Goal: Task Accomplishment & Management: Manage account settings

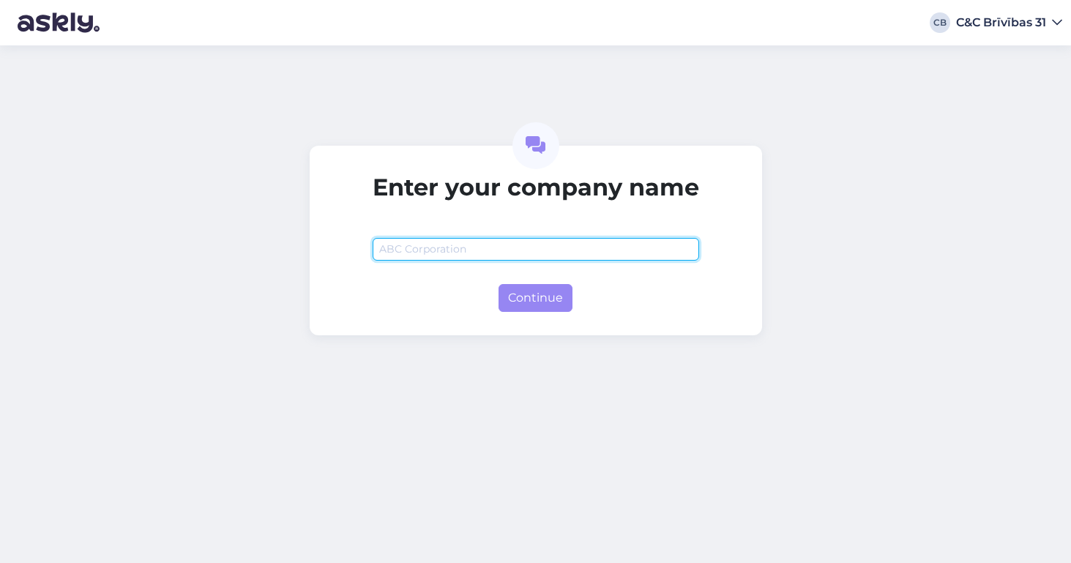
click at [522, 255] on input "text" at bounding box center [536, 249] width 327 height 23
type input "C&C Brīvības 31"
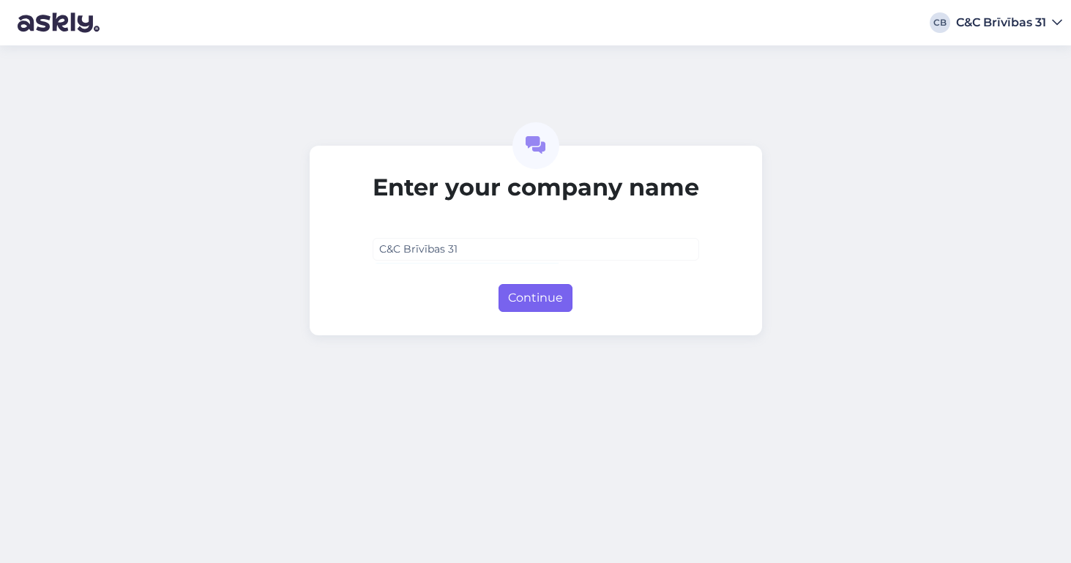
click at [516, 302] on button "Continue" at bounding box center [536, 298] width 74 height 28
click at [1000, 17] on div "C&C Brīvības 31" at bounding box center [1001, 23] width 90 height 12
click at [1019, 50] on div "Log out" at bounding box center [1029, 49] width 68 height 26
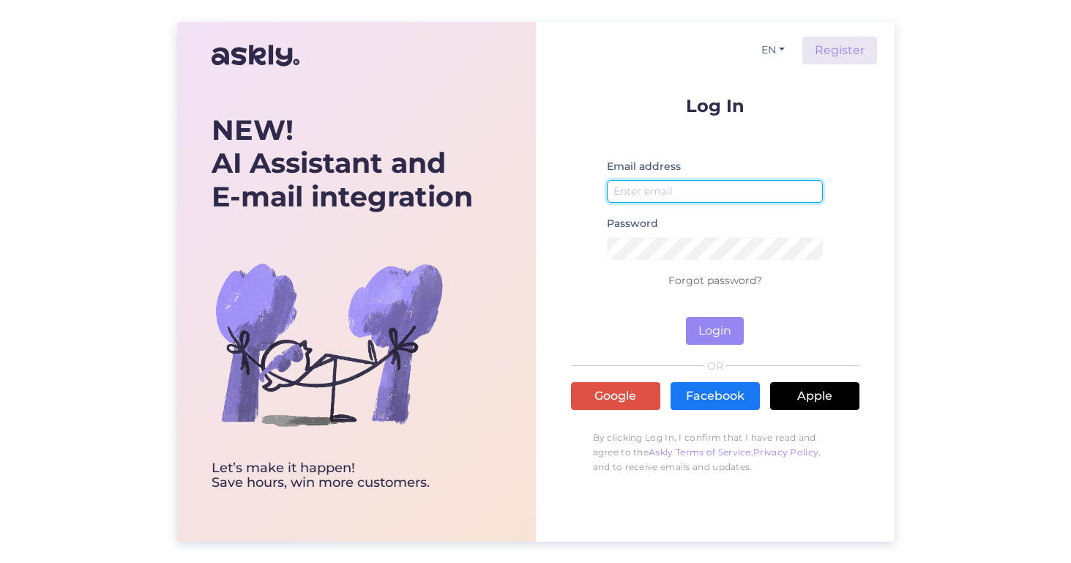
type input "brivibas@ideal.lv"
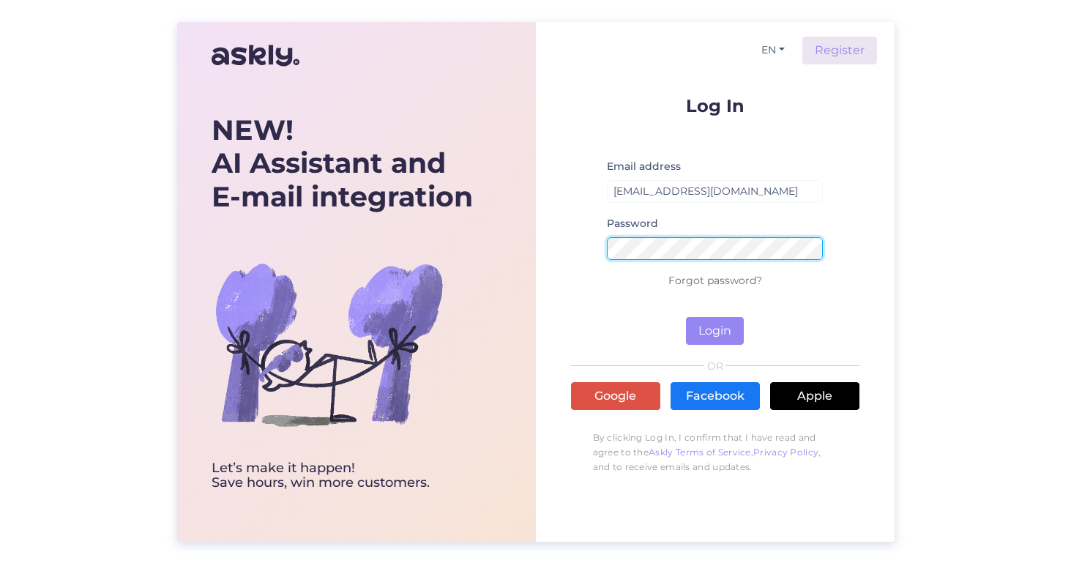
click at [715, 330] on button "Login" at bounding box center [715, 331] width 58 height 28
